Goal: Information Seeking & Learning: Learn about a topic

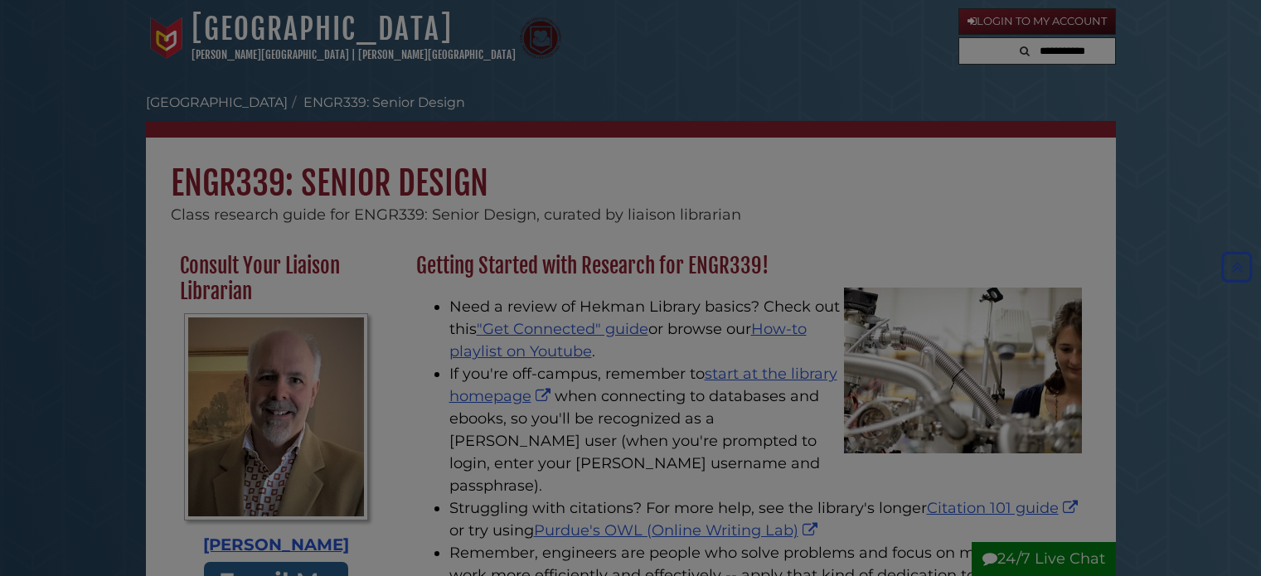
scroll to position [589, 0]
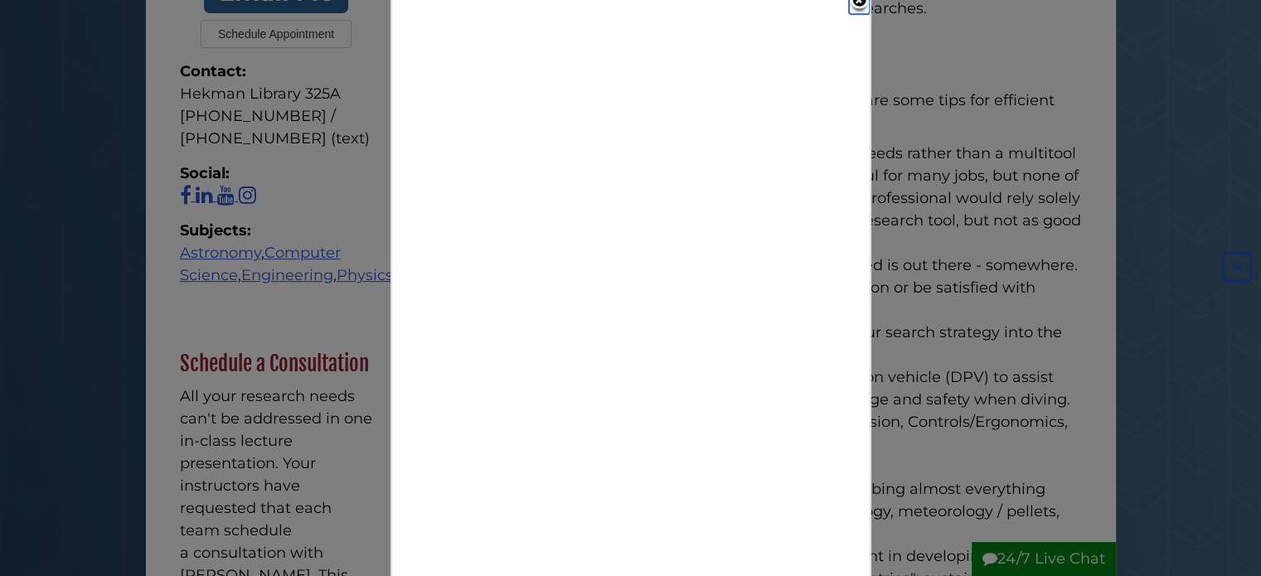
click at [851, 2] on link "Close" at bounding box center [859, 2] width 21 height 24
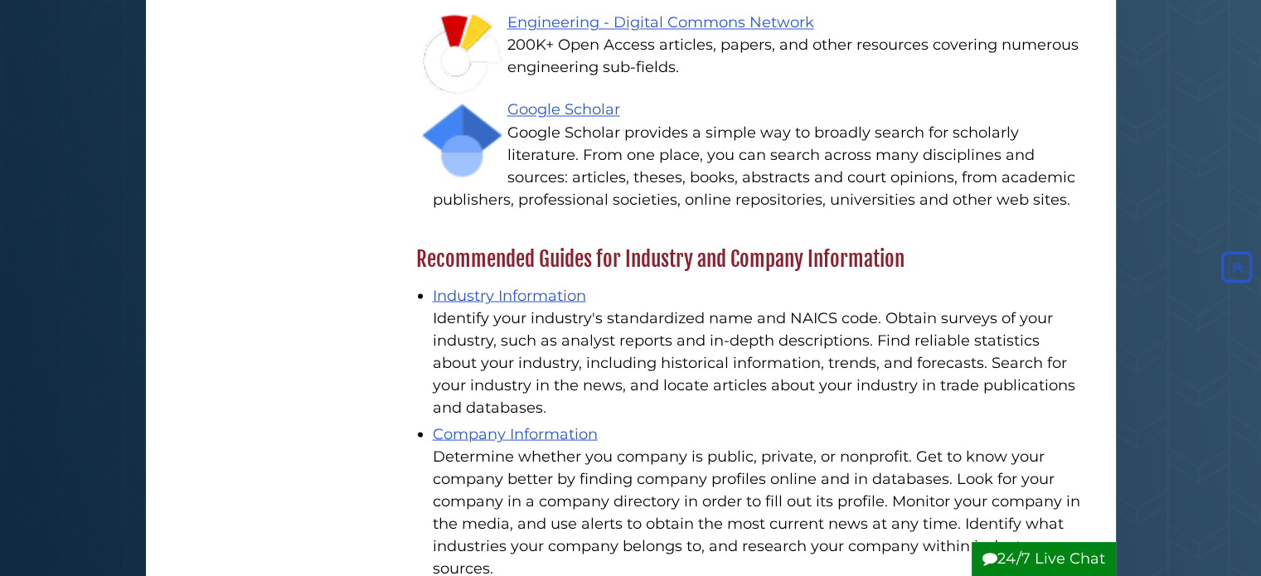
scroll to position [3019, 0]
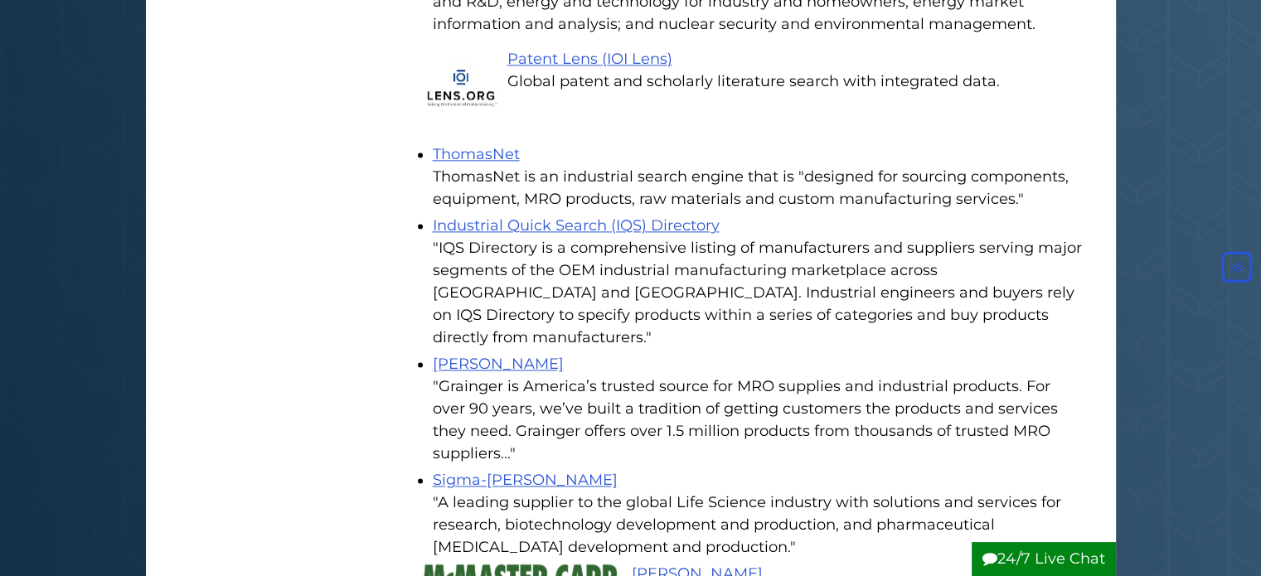
scroll to position [2274, 0]
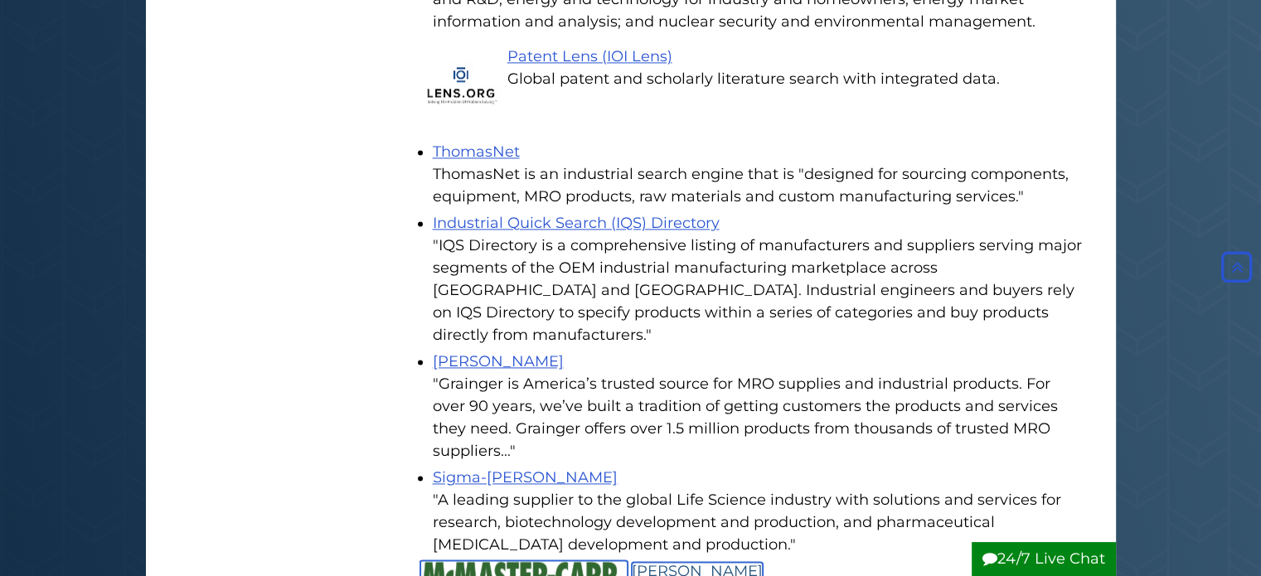
click at [667, 562] on link "[PERSON_NAME]" at bounding box center [697, 571] width 131 height 18
